Goal: Book appointment/travel/reservation

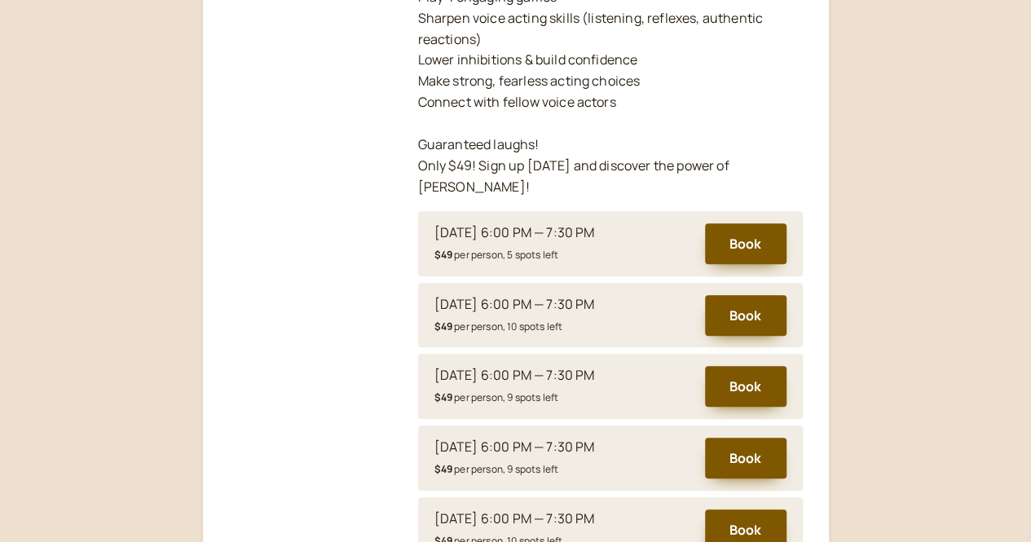
scroll to position [568, 0]
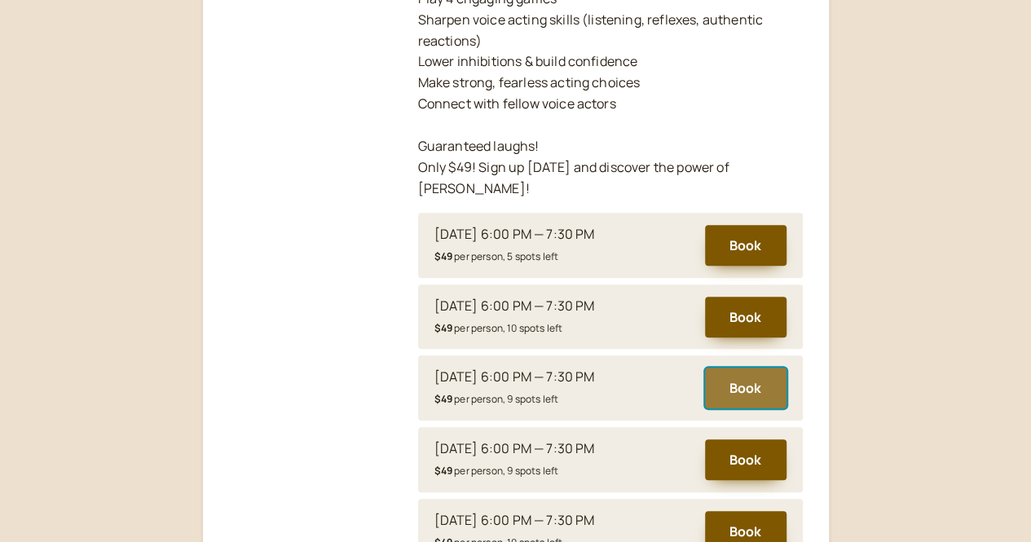
click at [740, 368] on button "Book" at bounding box center [746, 388] width 82 height 41
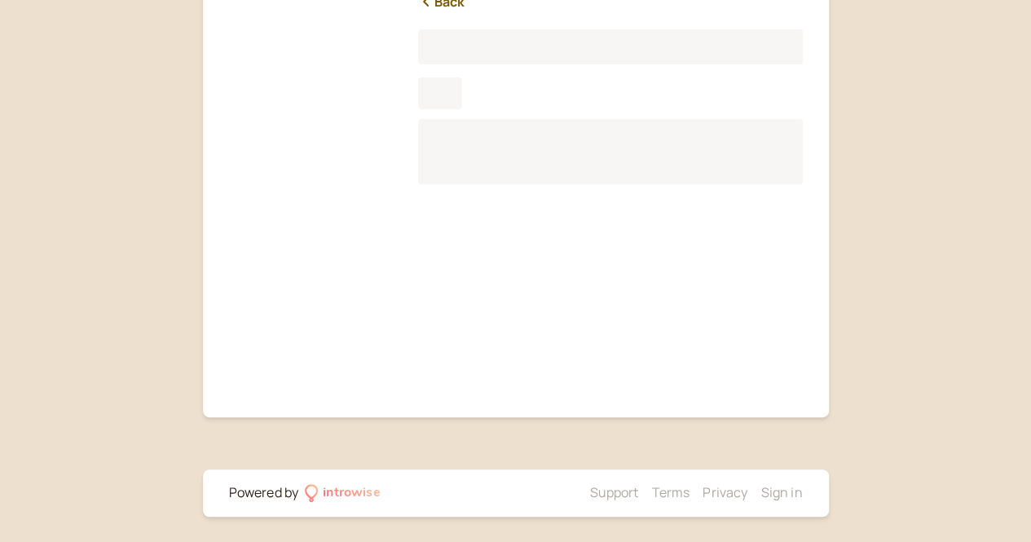
scroll to position [202, 0]
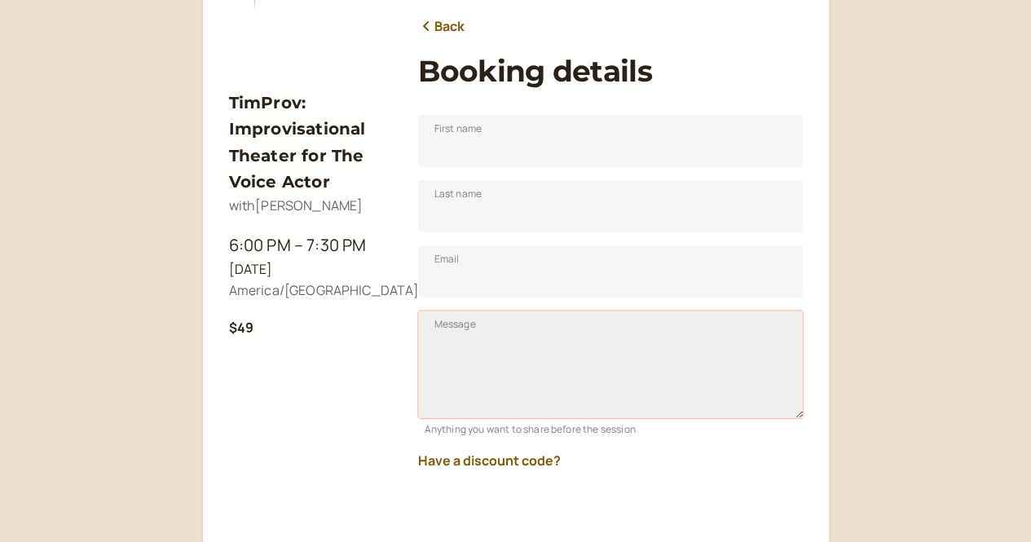
click at [499, 329] on textarea "Message" at bounding box center [610, 365] width 385 height 108
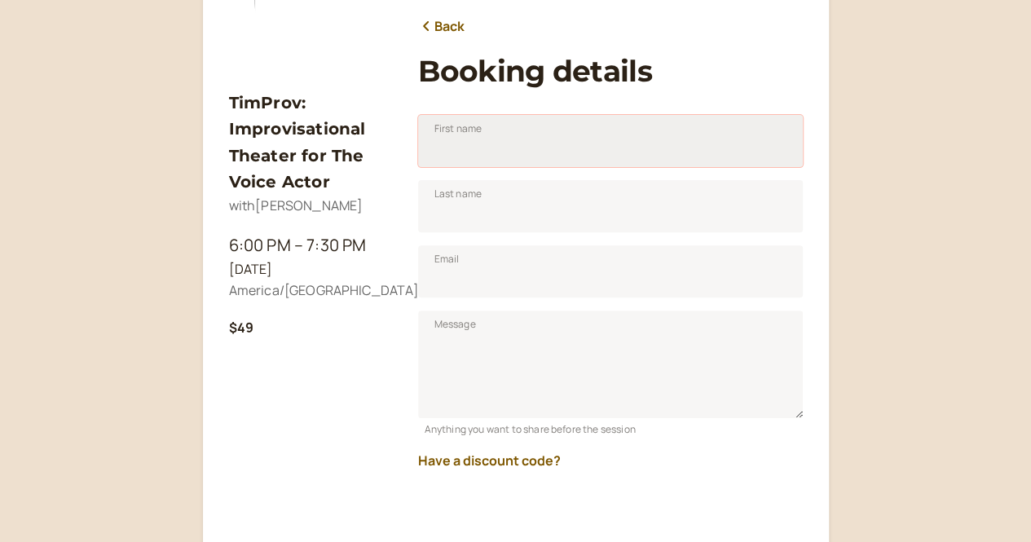
click at [470, 139] on input "First name" at bounding box center [610, 141] width 385 height 52
type input "[PERSON_NAME]"
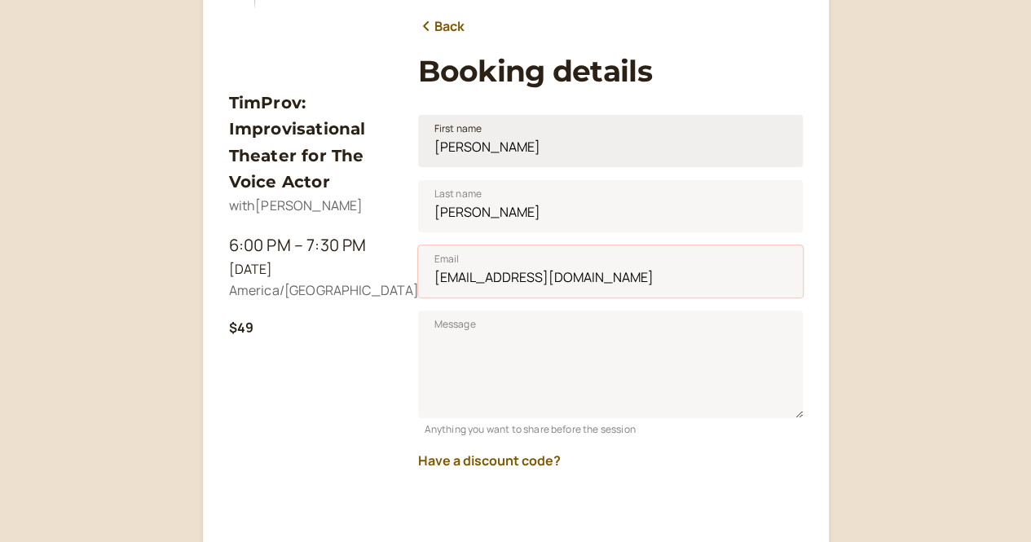
type input "[EMAIL_ADDRESS][DOMAIN_NAME]"
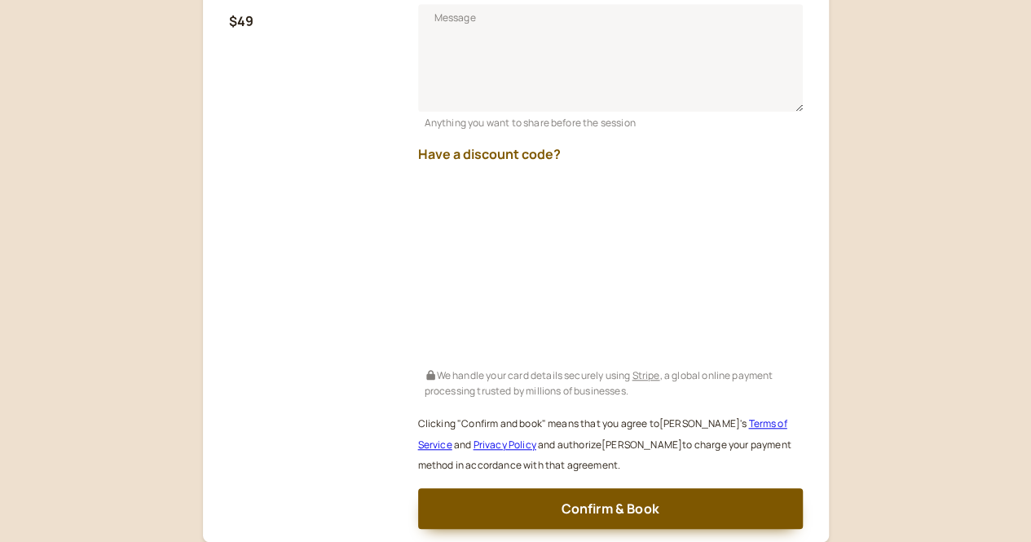
scroll to position [513, 0]
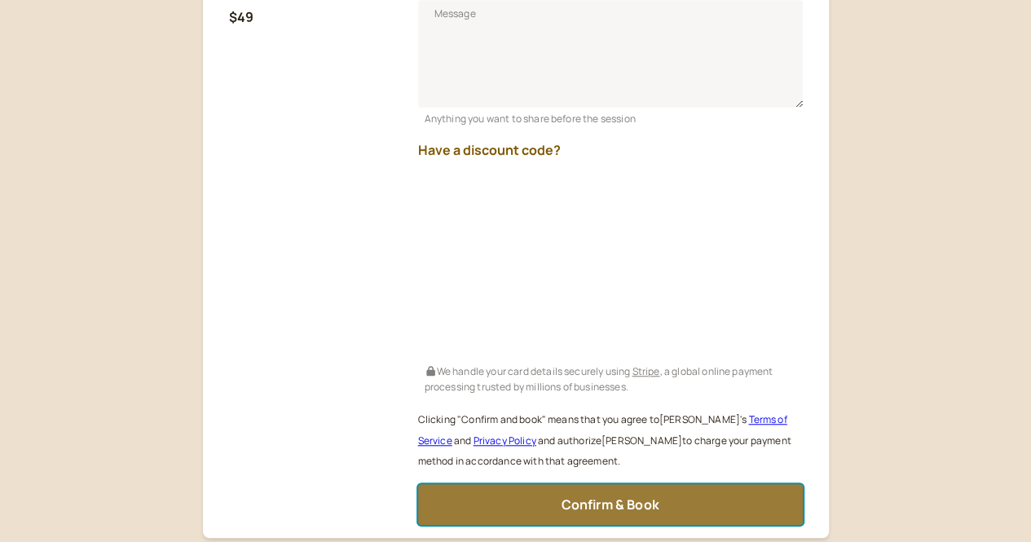
click at [613, 498] on span "Confirm & Book" at bounding box center [610, 505] width 98 height 18
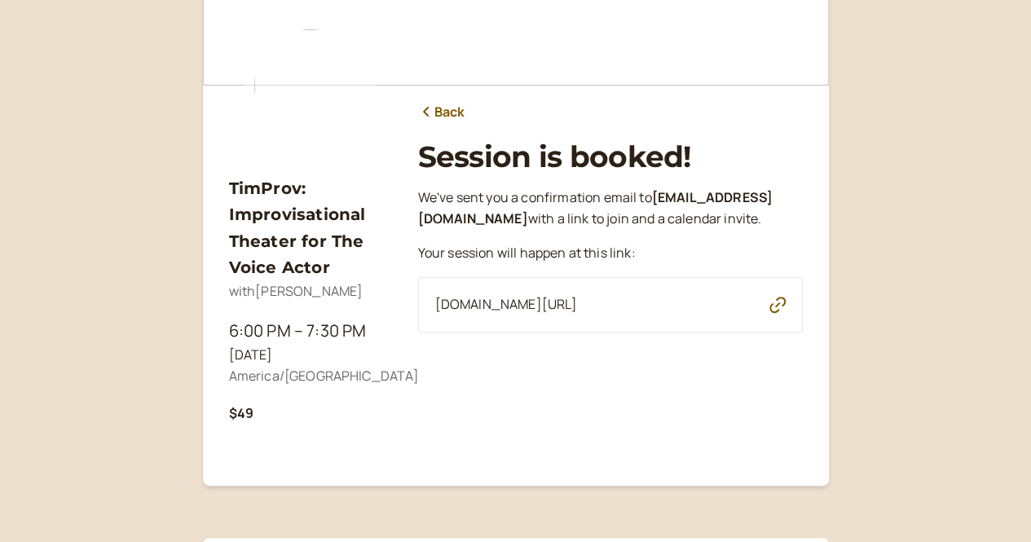
scroll to position [117, 0]
